Goal: Task Accomplishment & Management: Complete application form

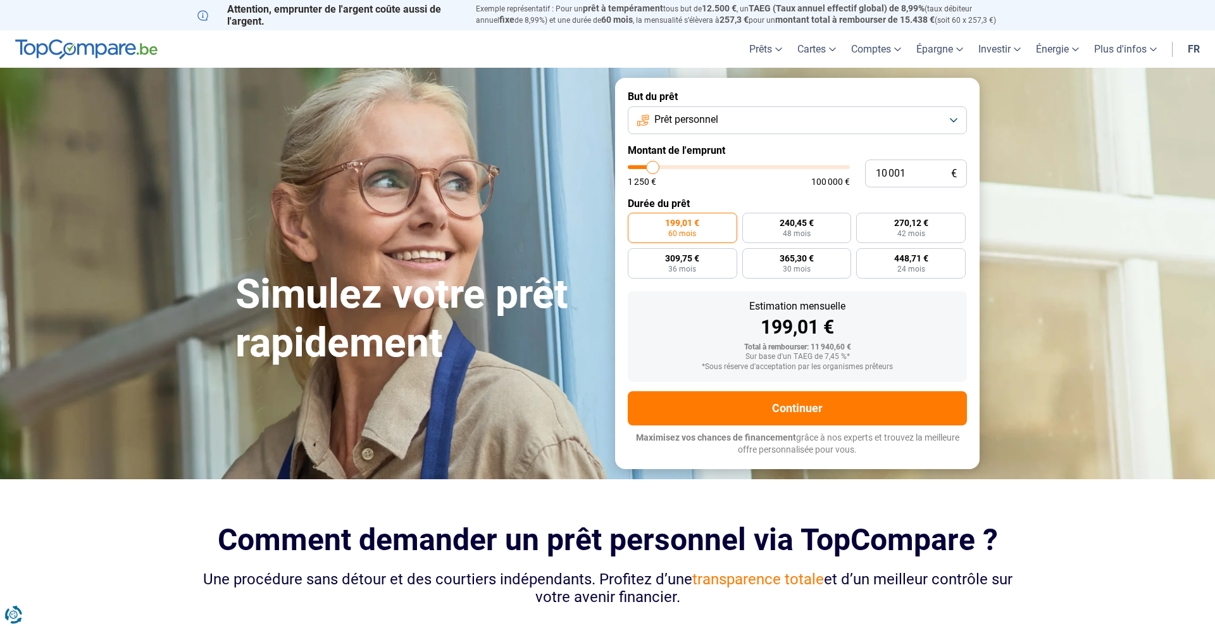
type input "10 500"
type input "10500"
type input "8 500"
type input "8500"
type input "2 000"
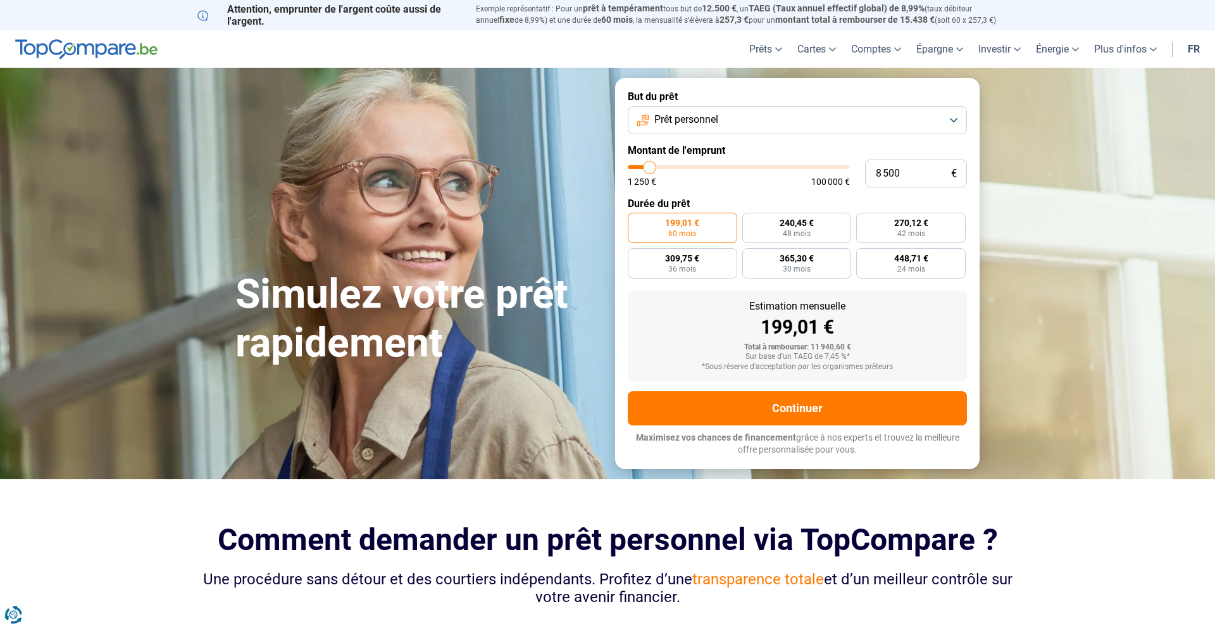
type input "2000"
type input "1 250"
type input "1250"
drag, startPoint x: 654, startPoint y: 168, endPoint x: 526, endPoint y: 172, distance: 127.9
click at [556, 172] on div "Simulez votre prêt rapidement But du prêt Prêt personnel Montant de l'emprunt 1…" at bounding box center [607, 273] width 759 height 390
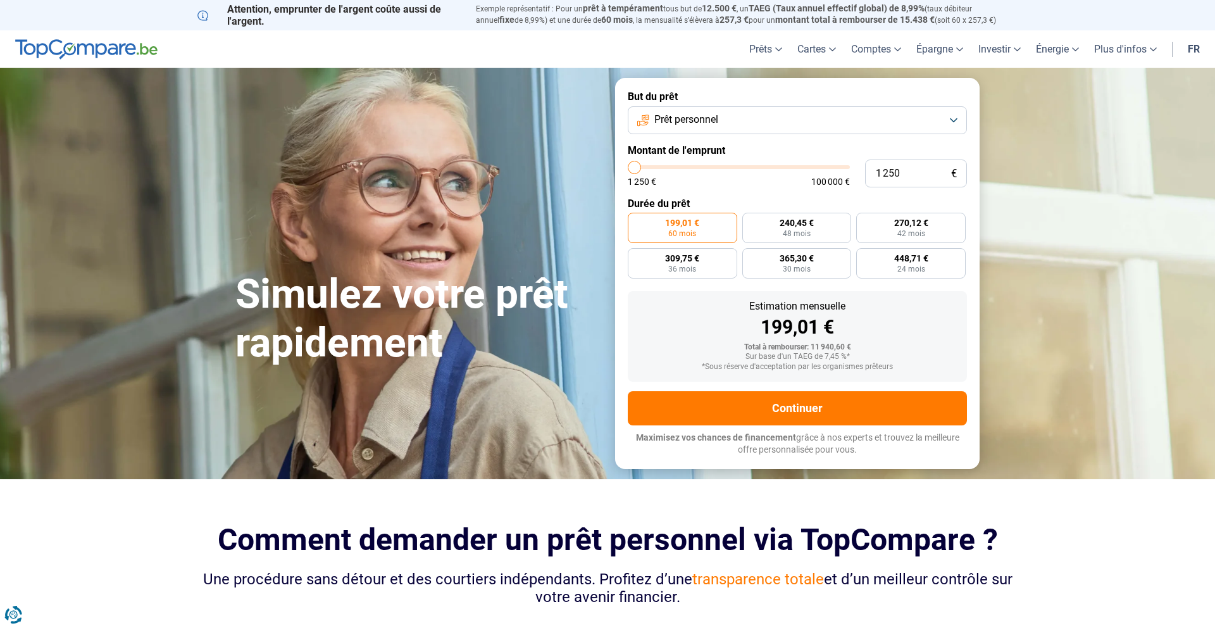
click at [778, 131] on button "Prêt personnel" at bounding box center [797, 120] width 339 height 28
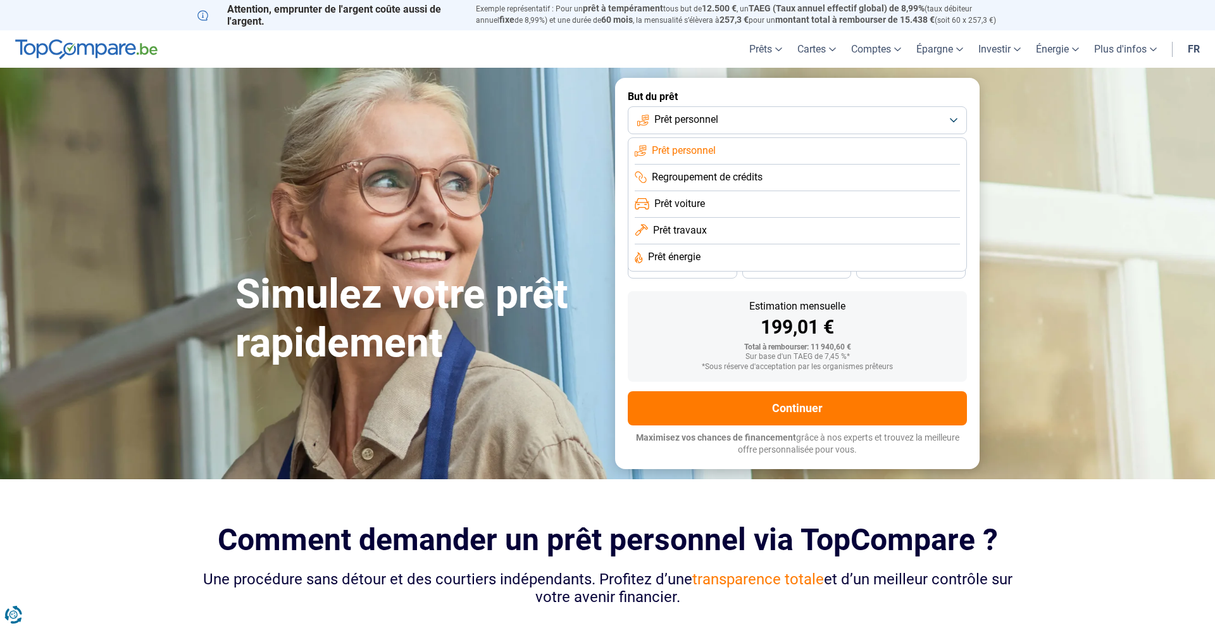
click at [779, 127] on button "Prêt personnel" at bounding box center [797, 120] width 339 height 28
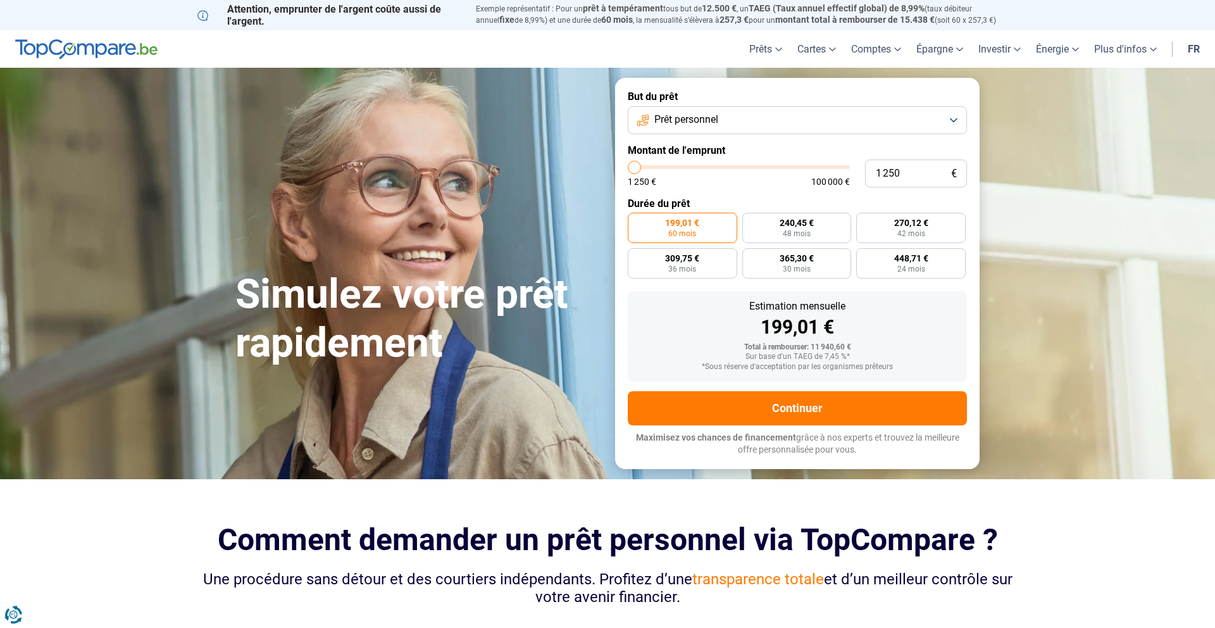
click at [740, 189] on form "But du prêt Prêt personnel Montant de l'emprunt 1 250 € 1 250 € 100 000 € Durée…" at bounding box center [797, 273] width 364 height 390
type input "2 750"
type input "2750"
type input "3 000"
type input "3000"
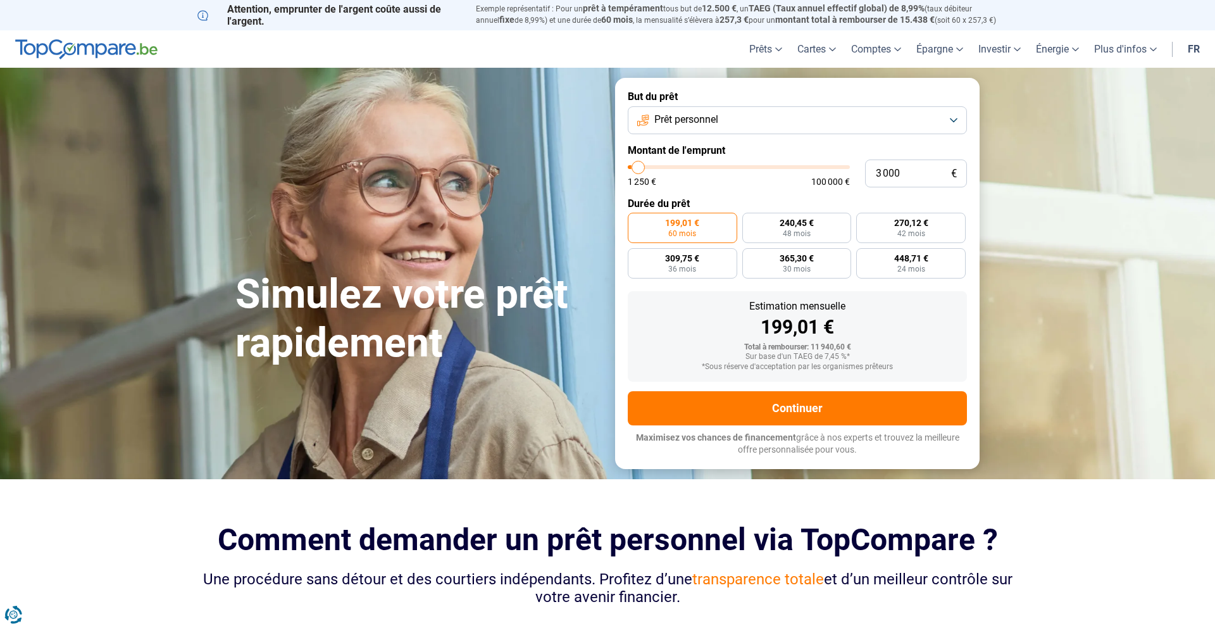
type input "3 250"
type input "3250"
type input "3 500"
type input "3500"
type input "3 750"
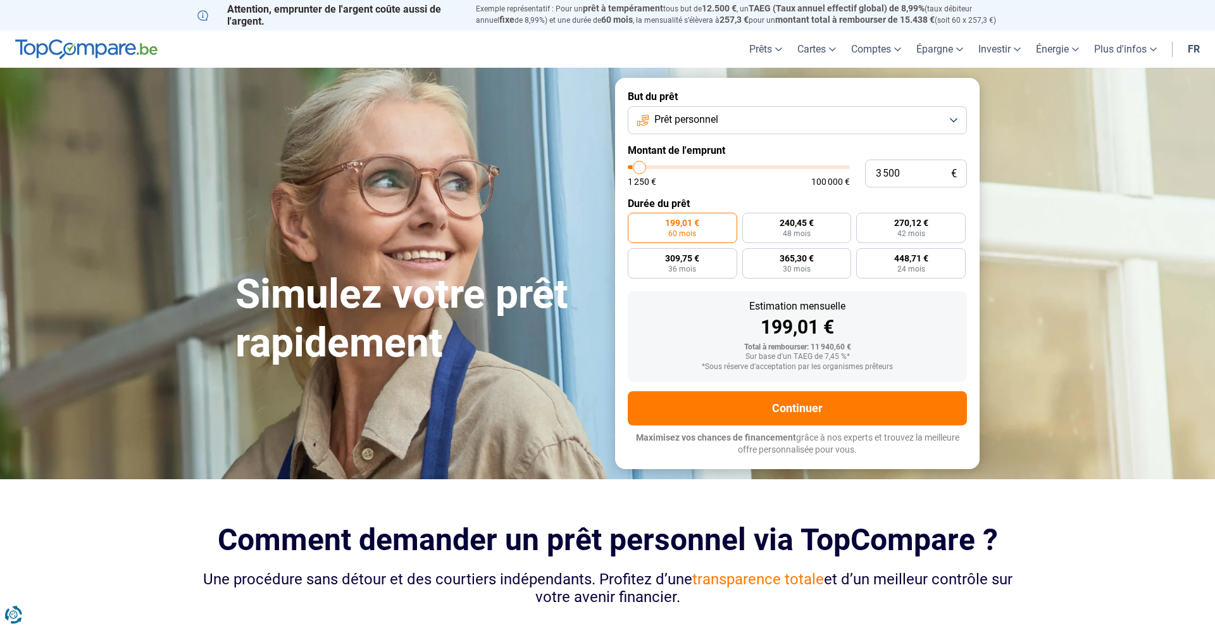
type input "3750"
type input "4 000"
type input "4000"
type input "4 250"
type input "4250"
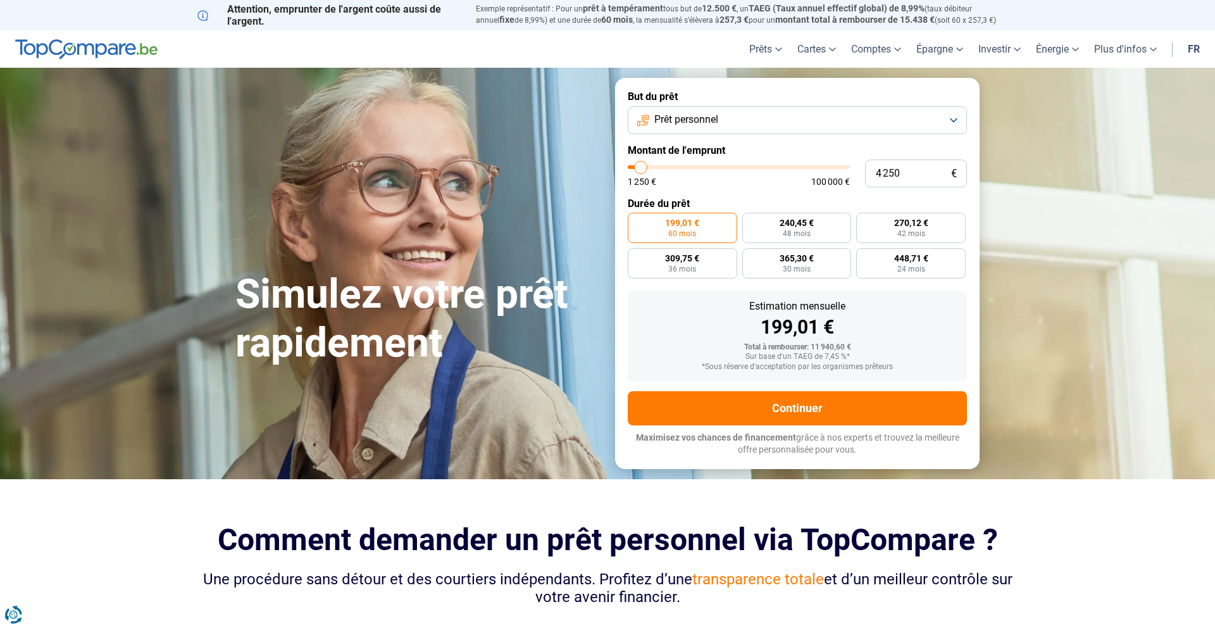
click at [641, 169] on input "range" at bounding box center [739, 167] width 222 height 4
radio input "true"
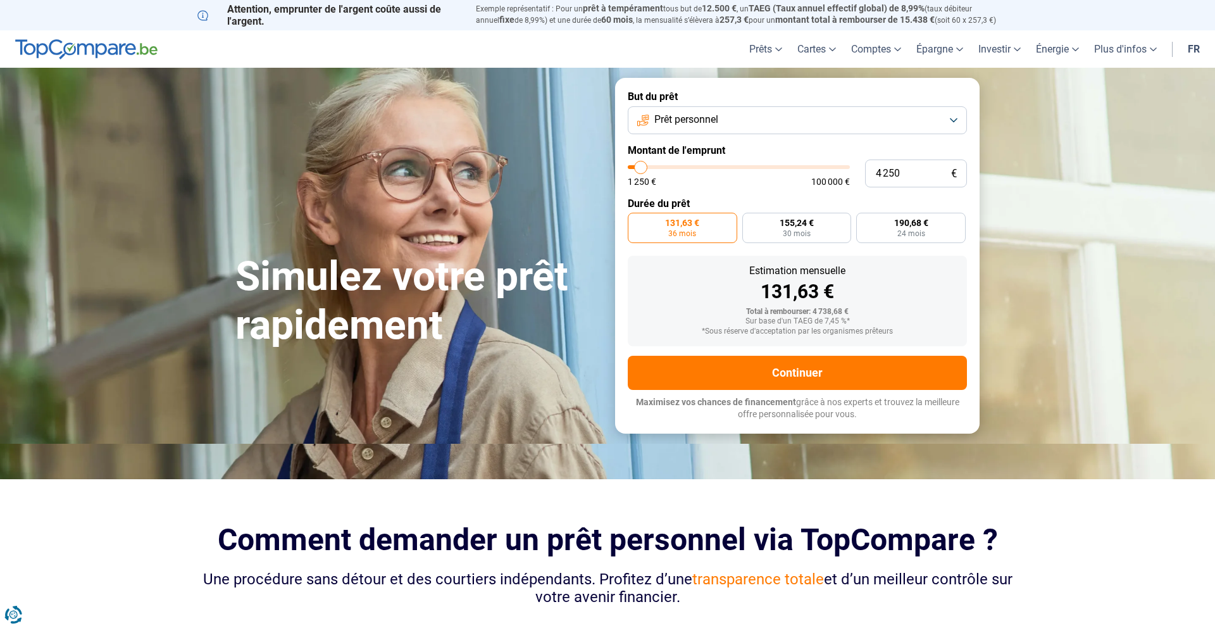
type input "3 750"
type input "3750"
type input "3 250"
type input "3250"
type input "2 500"
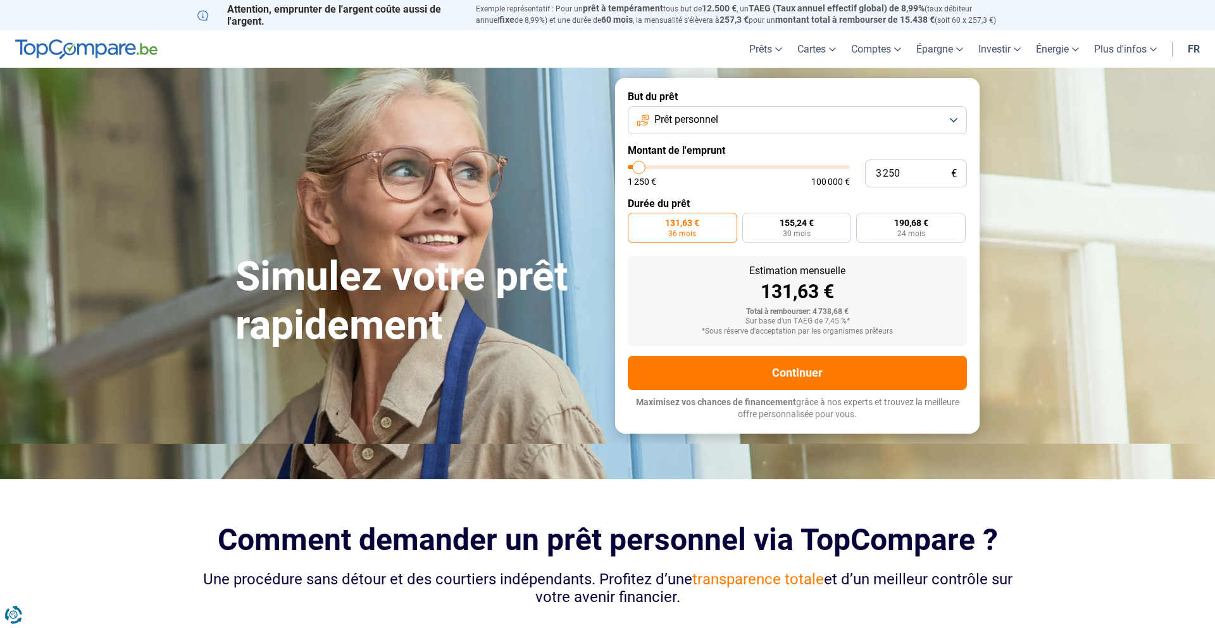
type input "2500"
type input "1 500"
type input "1500"
type input "1 250"
type input "1250"
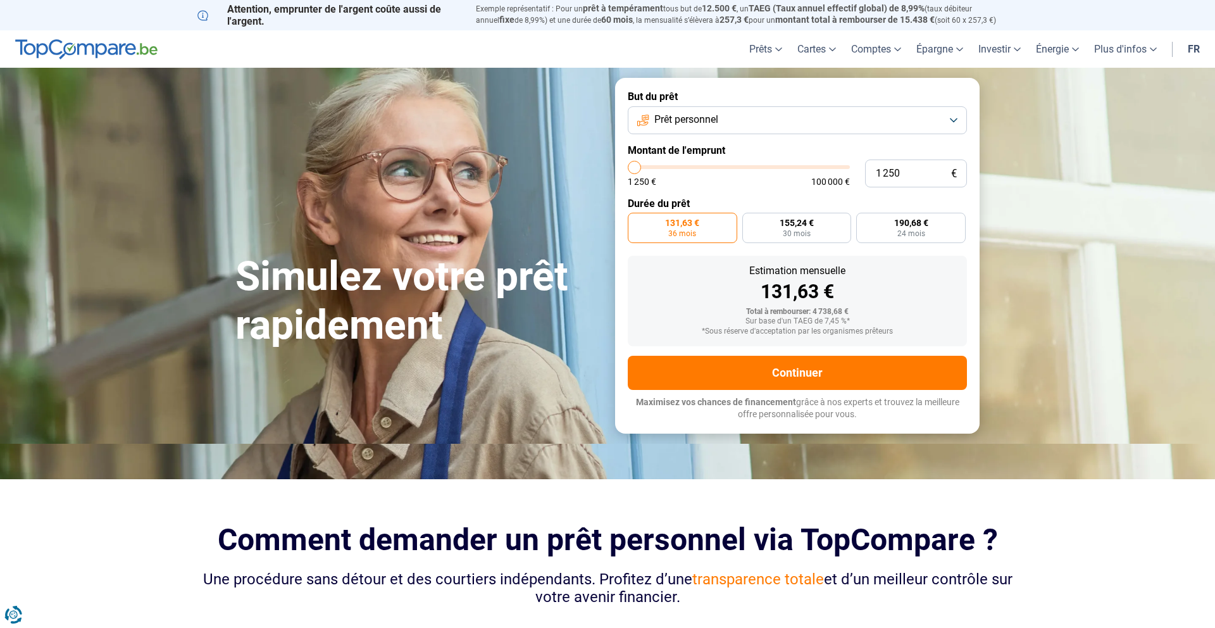
drag, startPoint x: 641, startPoint y: 171, endPoint x: 614, endPoint y: 162, distance: 28.0
click at [618, 163] on form "But du prêt Prêt personnel Montant de l'emprunt 1 250 € 1 250 € 100 000 € Durée…" at bounding box center [797, 255] width 364 height 355
click at [917, 168] on input "1 250" at bounding box center [916, 173] width 102 height 28
type input "125"
type input "1250"
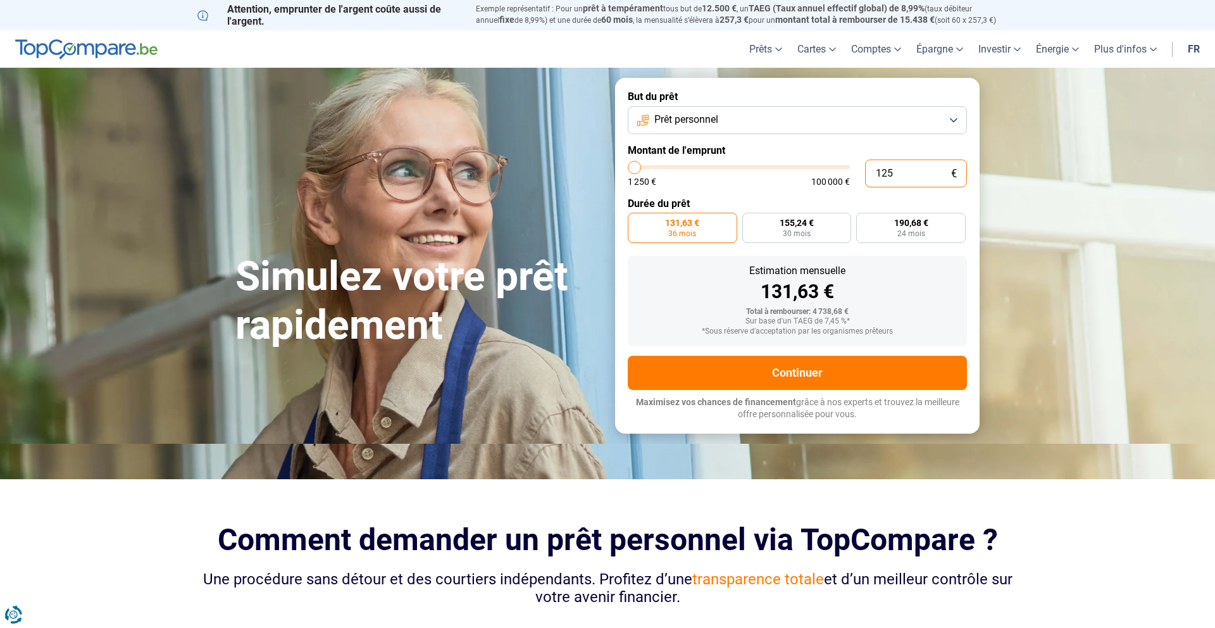
type input "12"
type input "1250"
type input "1"
type input "1250"
type input "1 250"
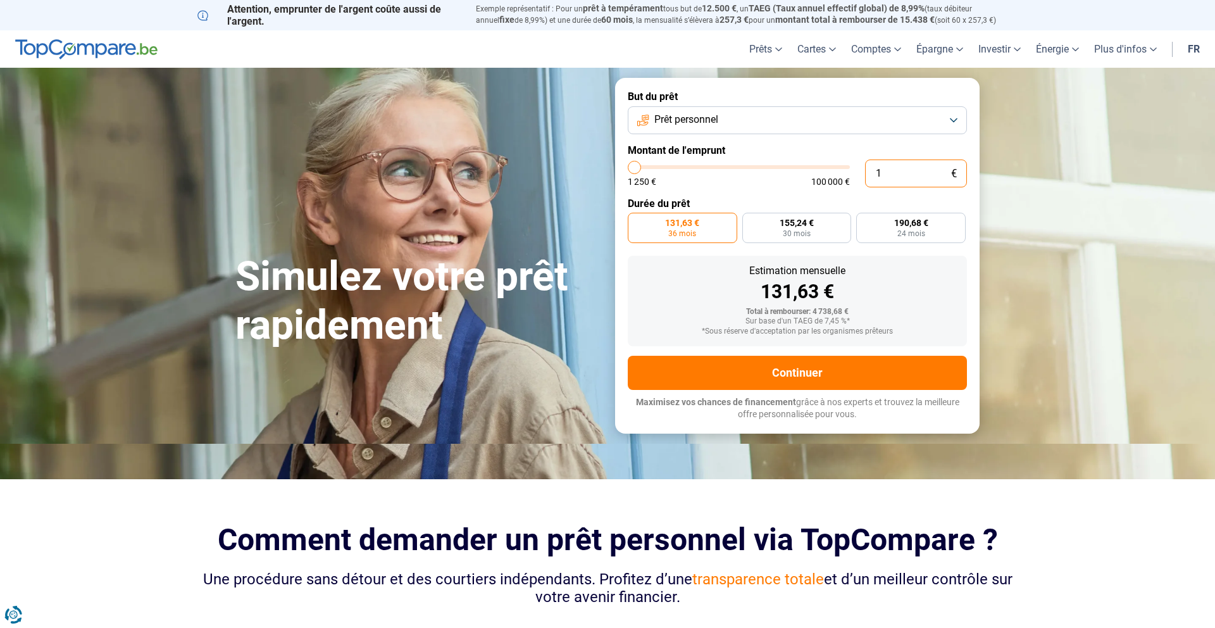
type input "1250"
radio input "true"
type input "12 506"
type input "12500"
type input "125 060"
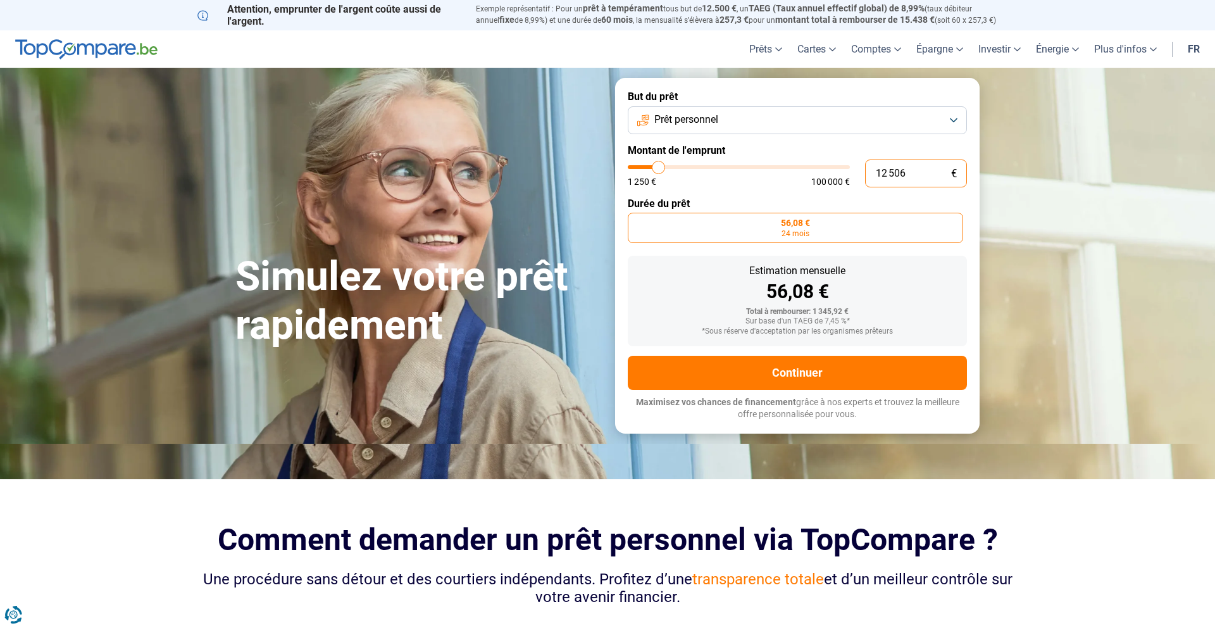
type input "100000"
type input "12 506"
type input "12500"
type input "1 250"
type input "1250"
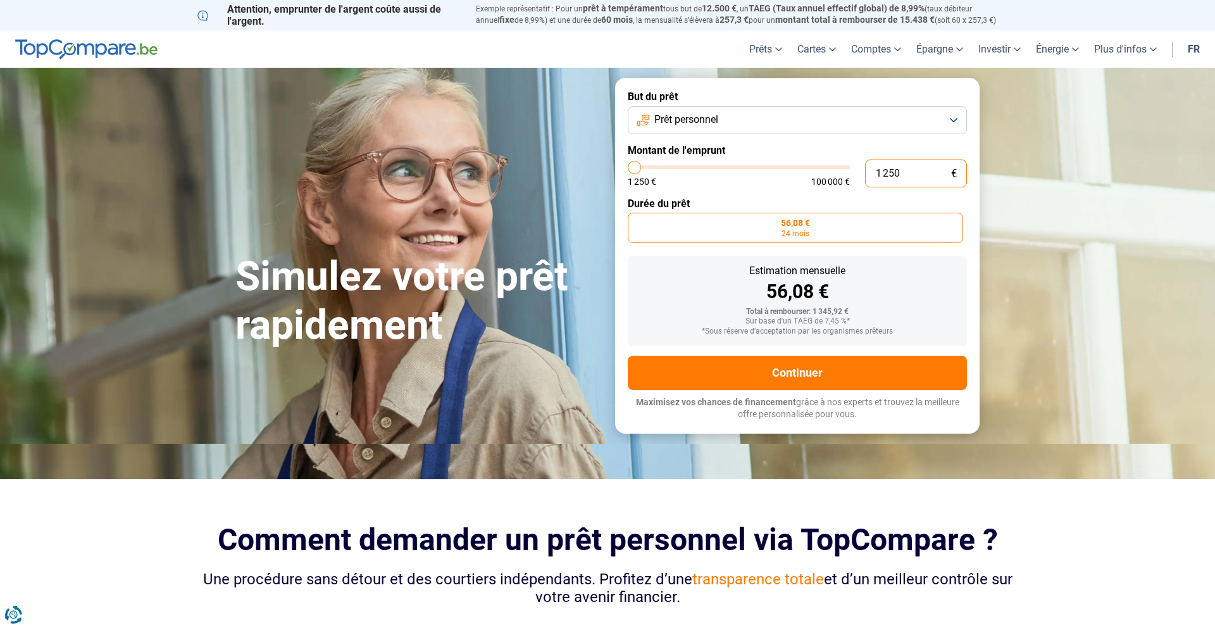
type input "125"
type input "1250"
type input "12"
type input "1250"
type input "1"
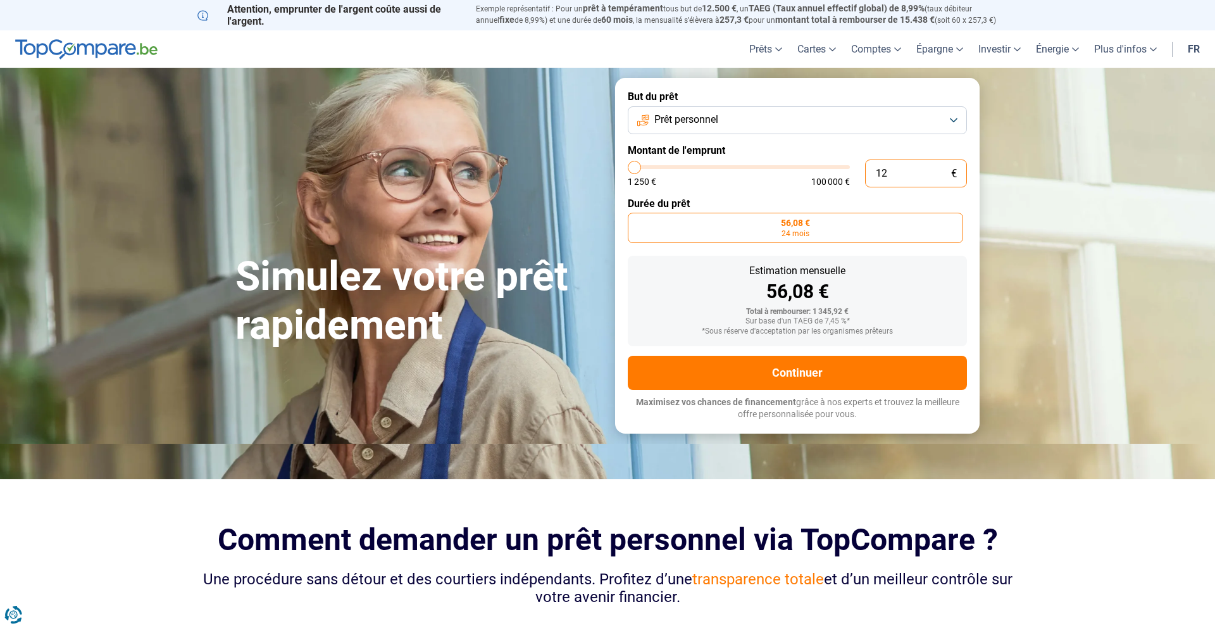
type input "1250"
type input "0"
type input "1250"
type input "1"
type input "1250"
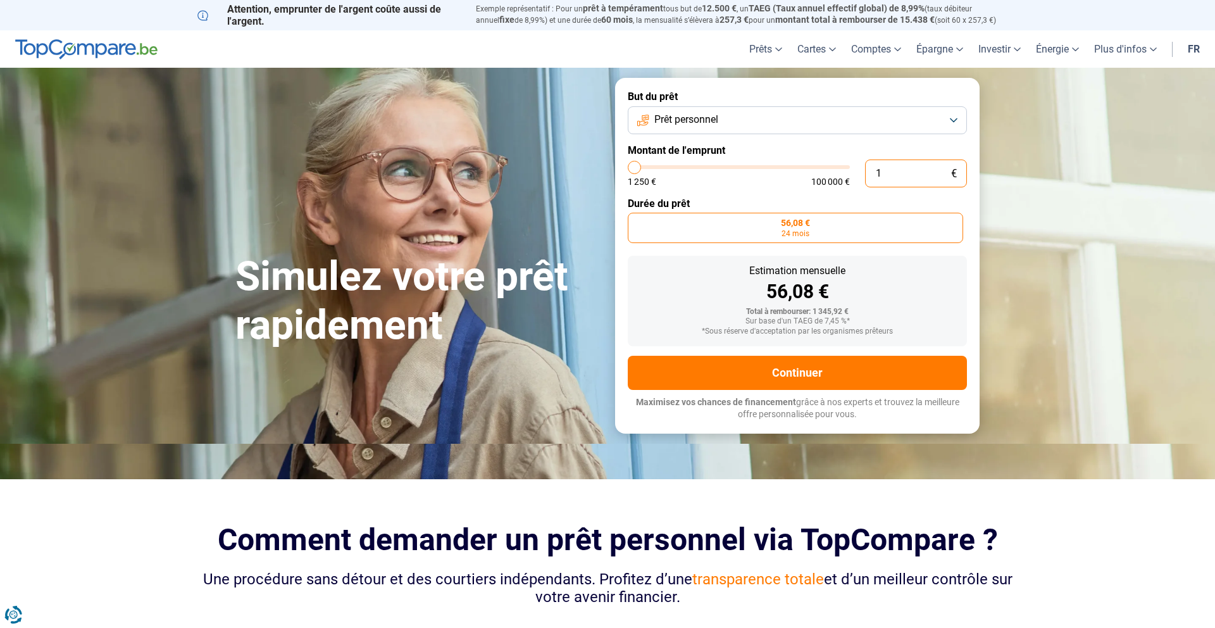
type input "16"
type input "1250"
type input "160"
type input "1250"
type input "1 600"
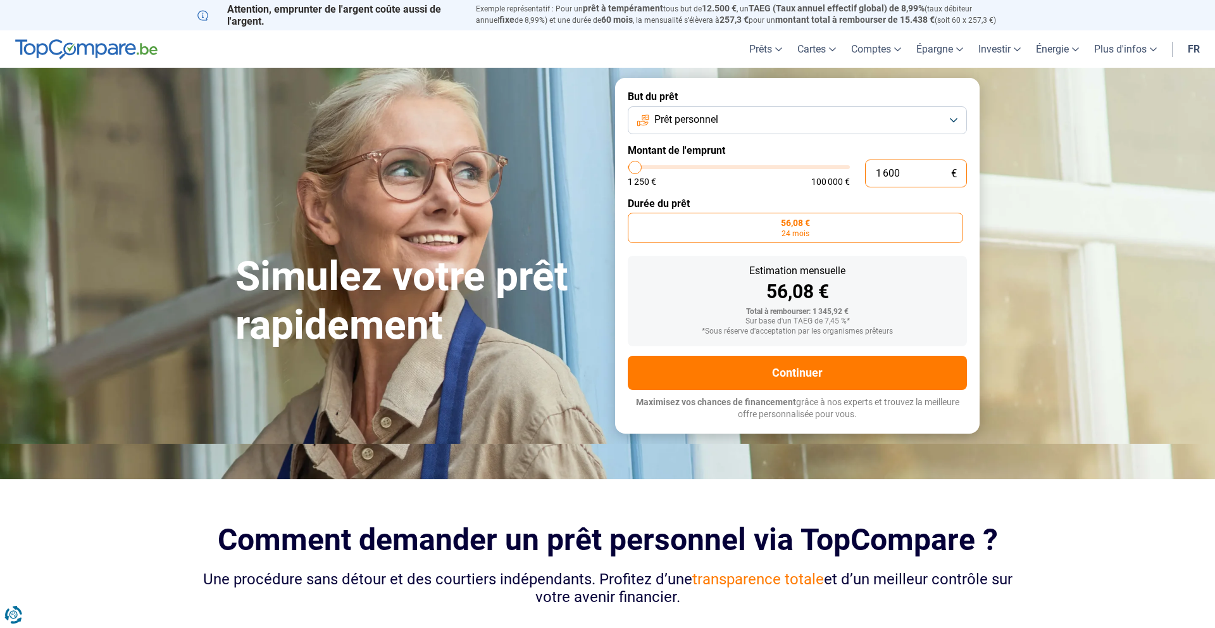
type input "1500"
type input "160"
type input "1250"
type input "16"
type input "1250"
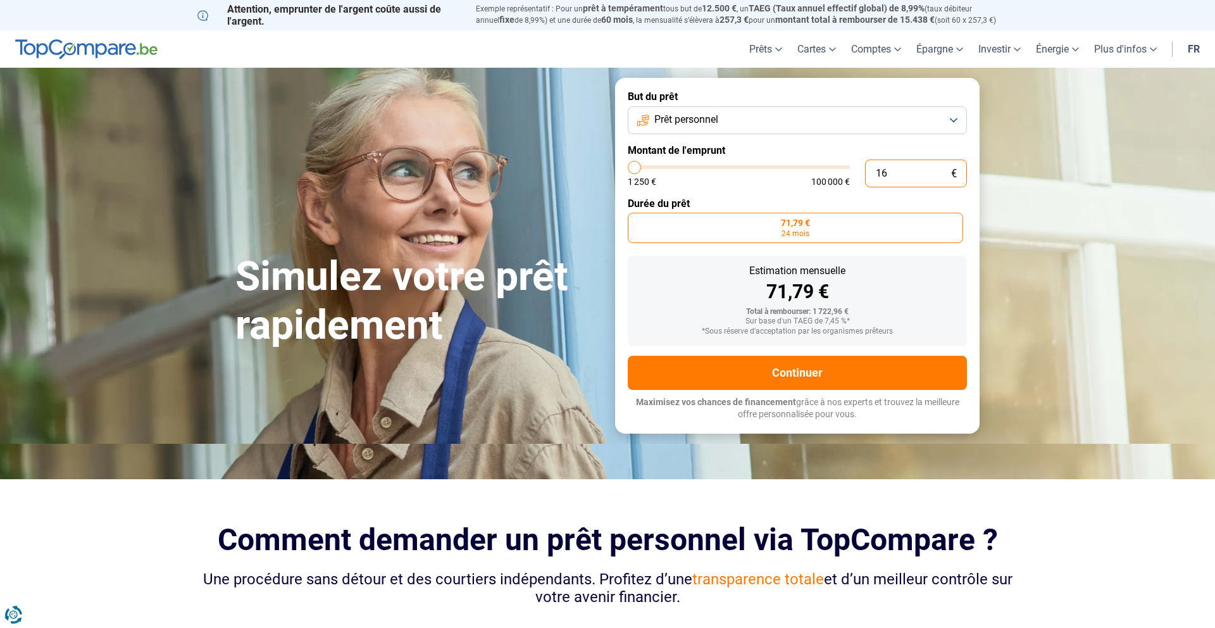
type input "1"
type input "1250"
type input "1 250"
type input "1250"
type input "12 503"
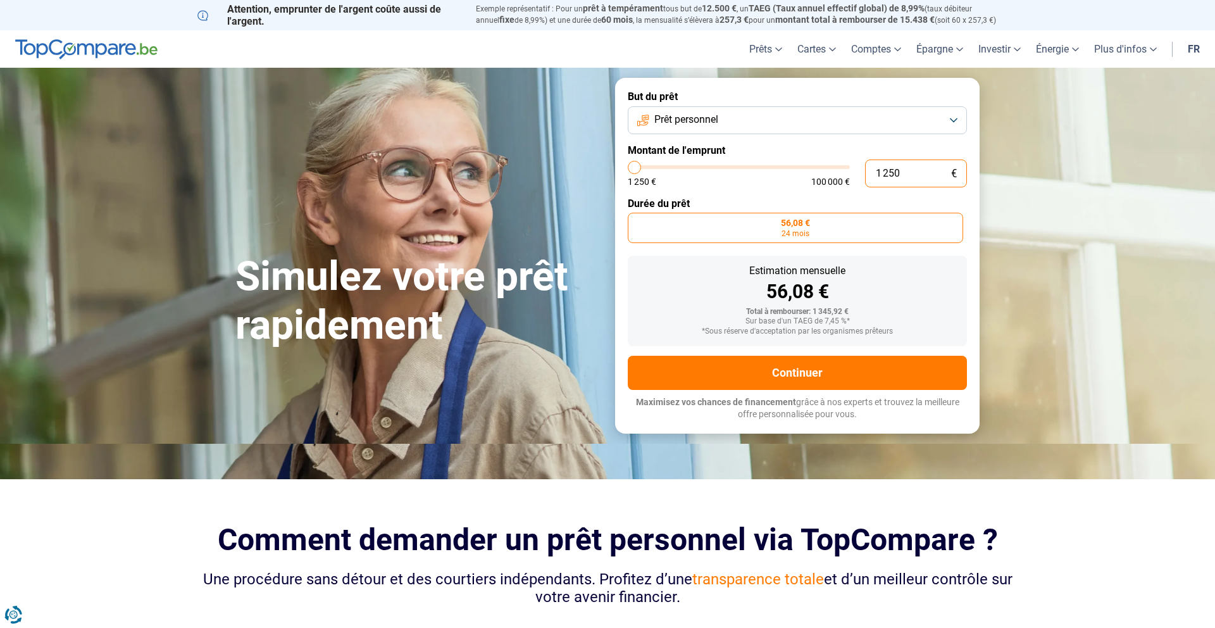
type input "12500"
type input "125 030"
type input "100000"
type input "12 503"
type input "12500"
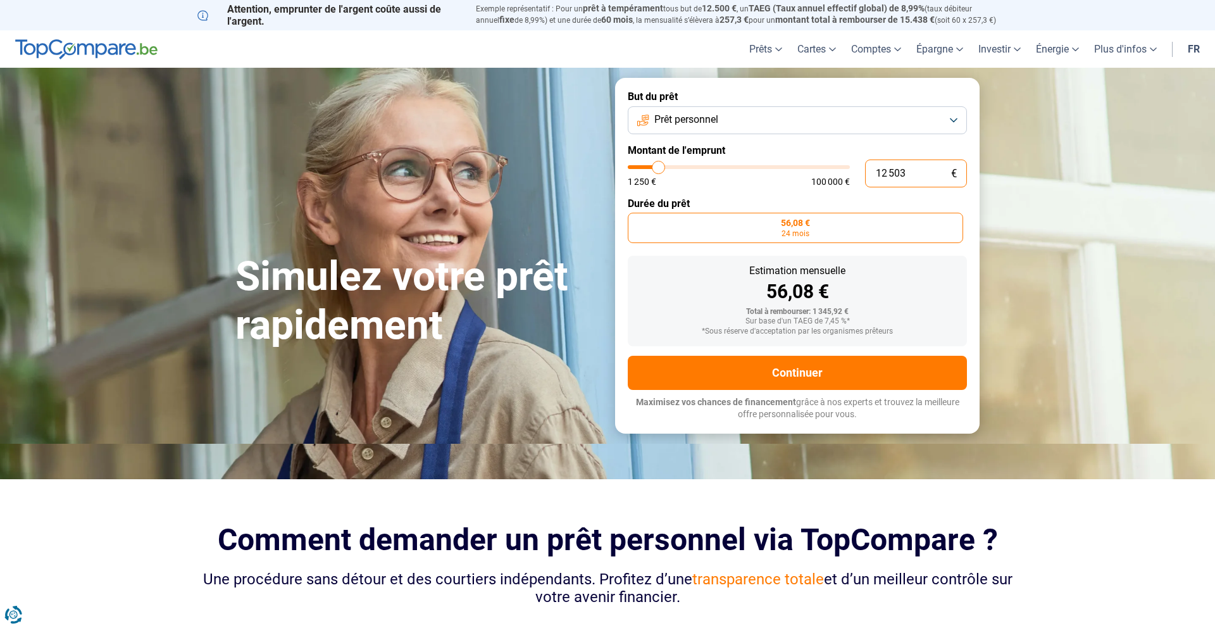
type input "1 250"
type input "1250"
type input "125"
type input "1250"
type input "12"
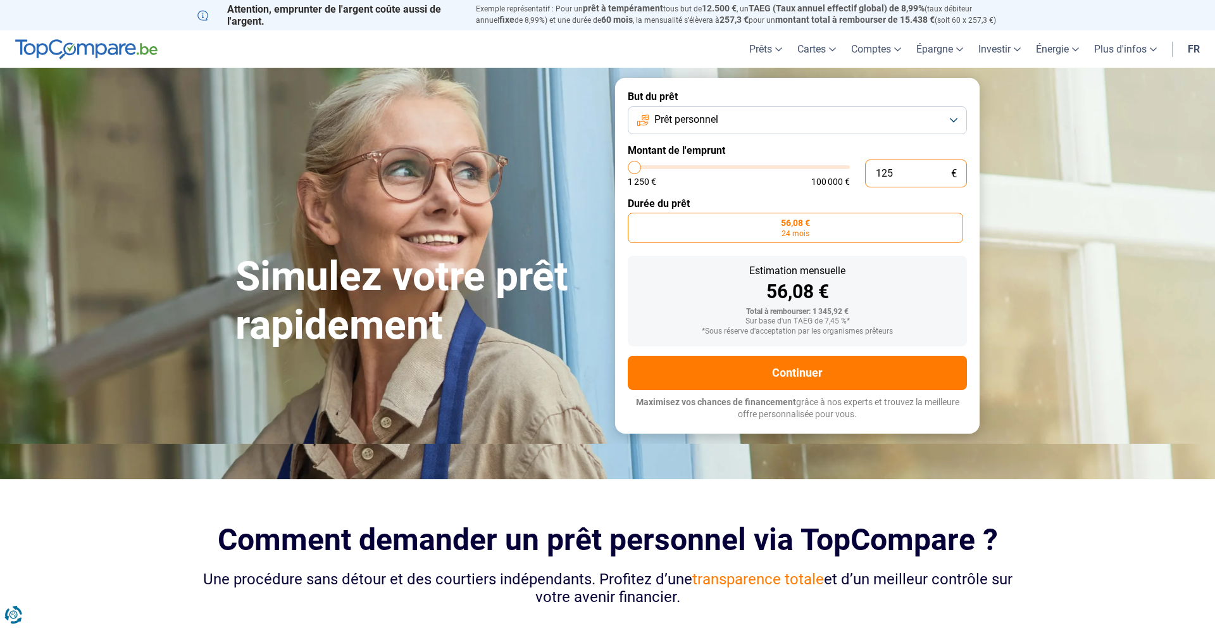
type input "1250"
type input "1"
type input "1250"
type input "0"
type input "1250"
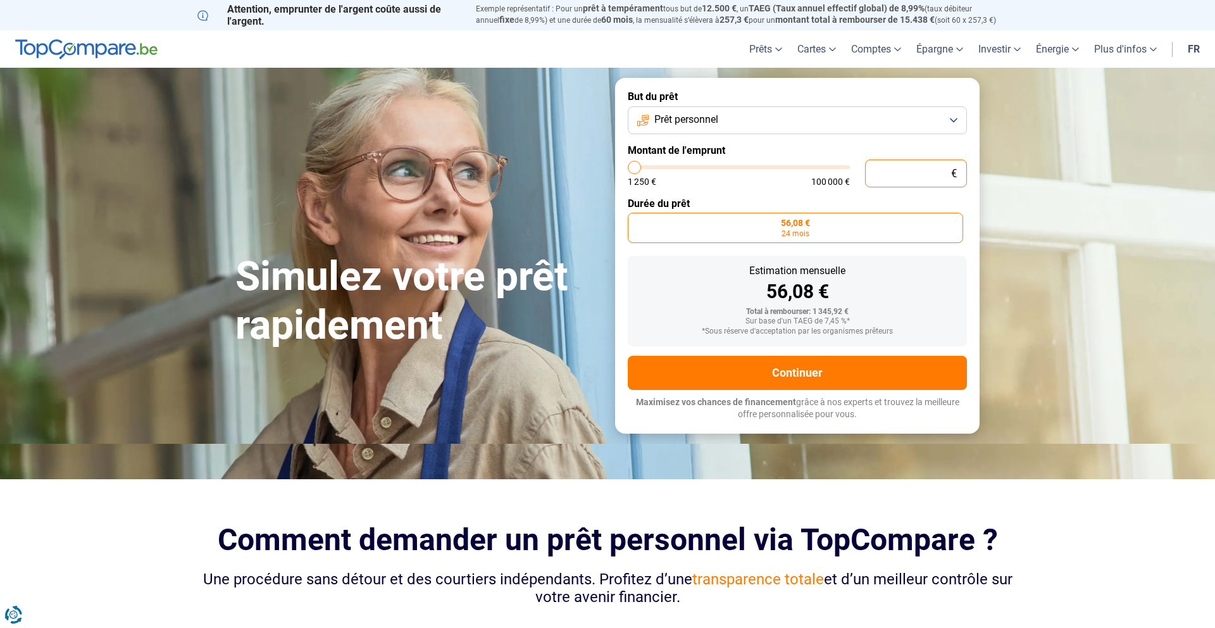
type input "1"
type input "1250"
type input "13"
type input "1250"
type input "130"
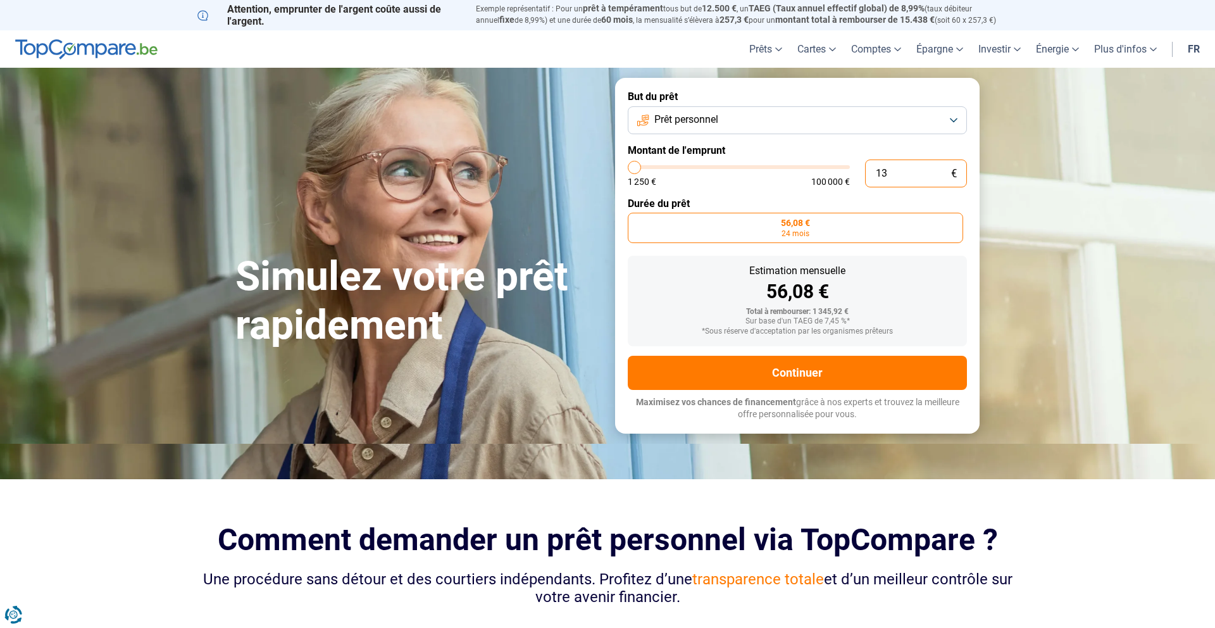
type input "1250"
type input "1 300"
type input "1250"
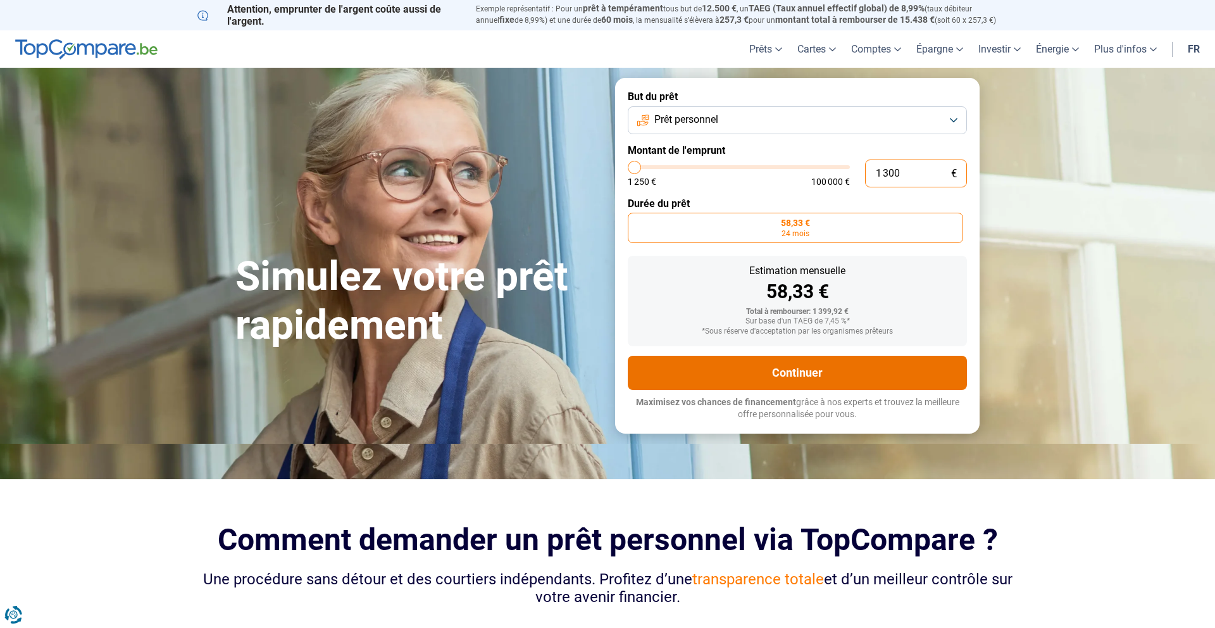
type input "1 300"
click at [815, 363] on button "Continuer" at bounding box center [797, 373] width 339 height 34
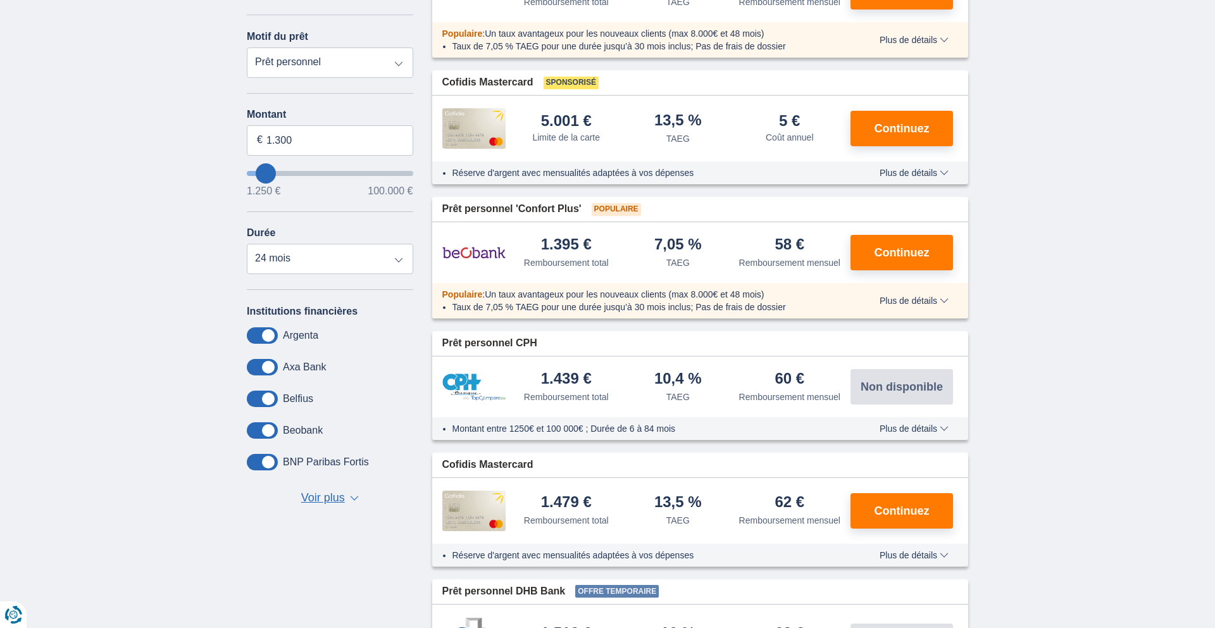
scroll to position [153, 0]
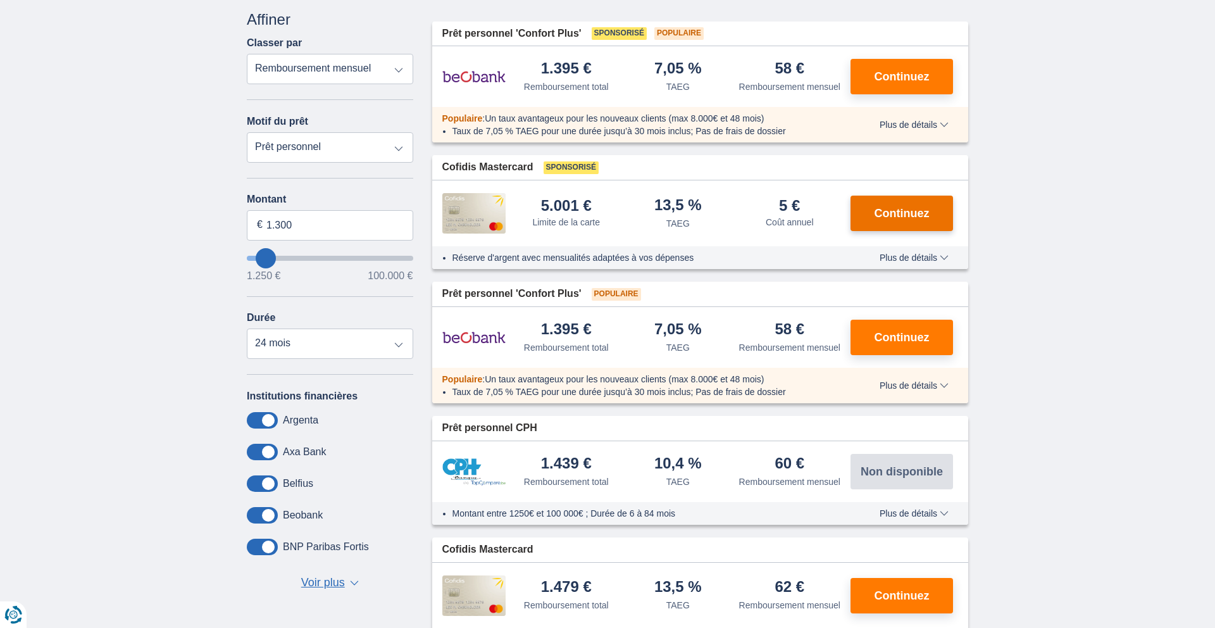
click at [916, 215] on button "Continuez" at bounding box center [901, 213] width 103 height 35
